Goal: Information Seeking & Learning: Check status

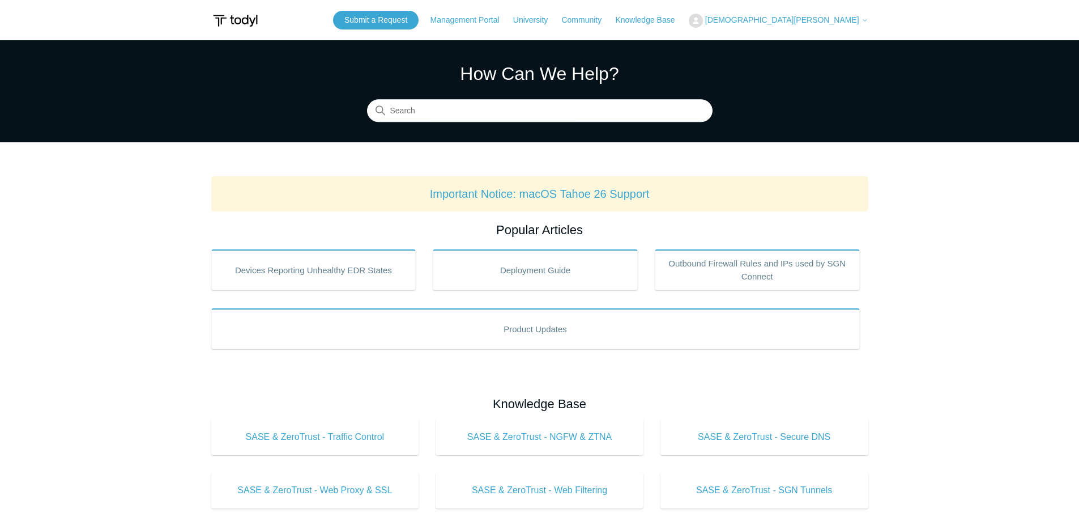
click at [826, 19] on span "[DEMOGRAPHIC_DATA][PERSON_NAME]" at bounding box center [782, 19] width 154 height 9
click at [800, 45] on link "My Support Requests" at bounding box center [744, 45] width 110 height 20
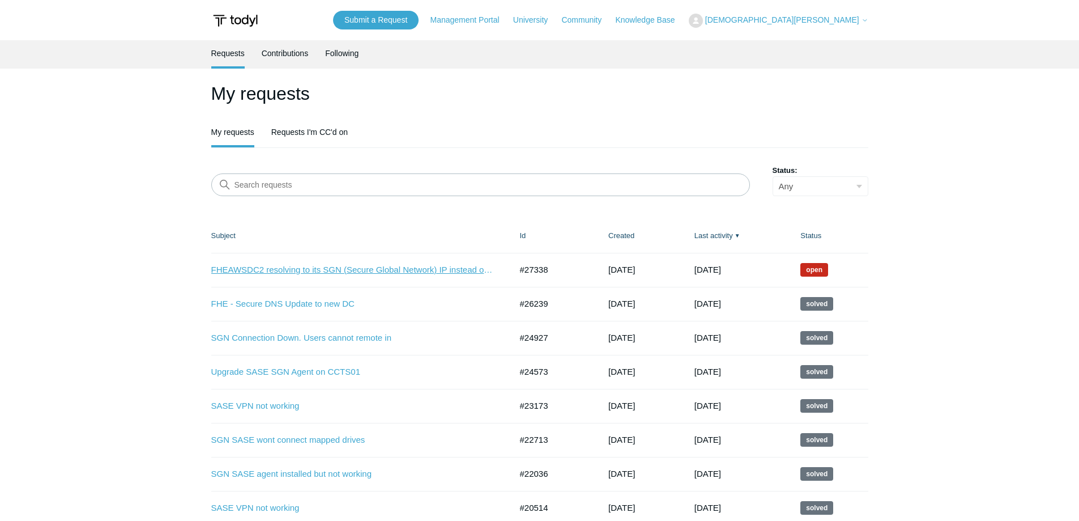
click at [462, 266] on link "FHEAWSDC2 resolving to its SGN (Secure Global Network) IP instead of its LAN IP" at bounding box center [352, 269] width 283 height 13
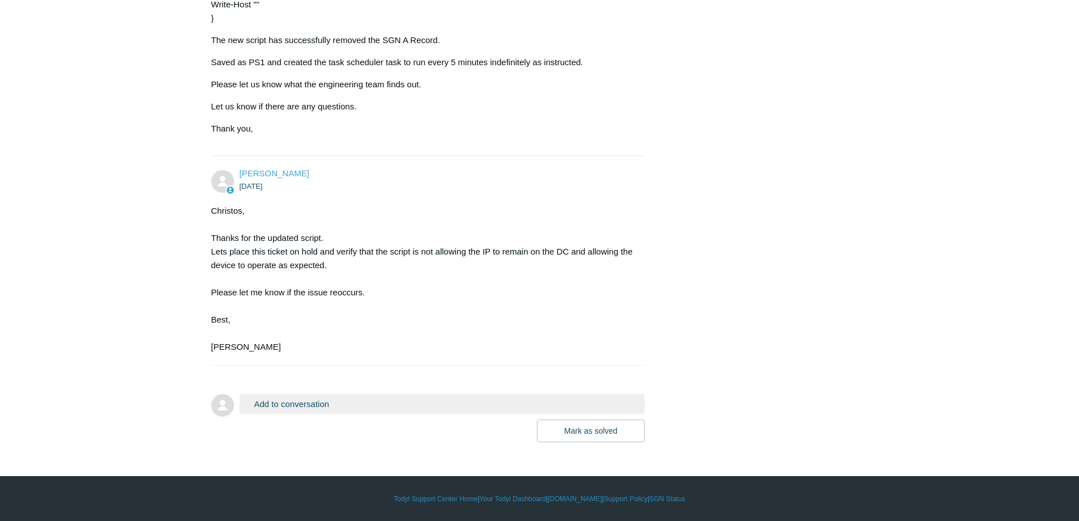
scroll to position [6273, 0]
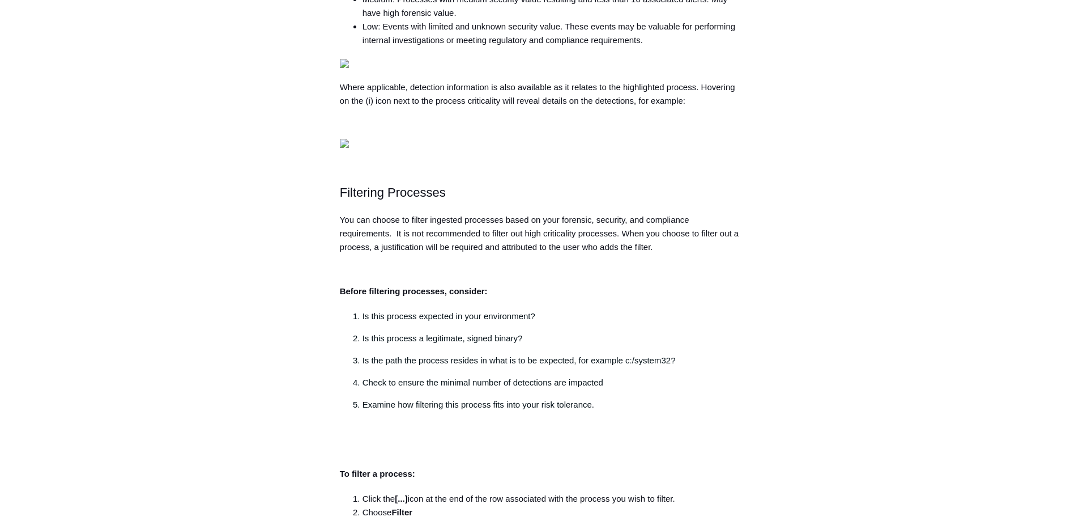
scroll to position [850, 0]
